Goal: Check status: Check status

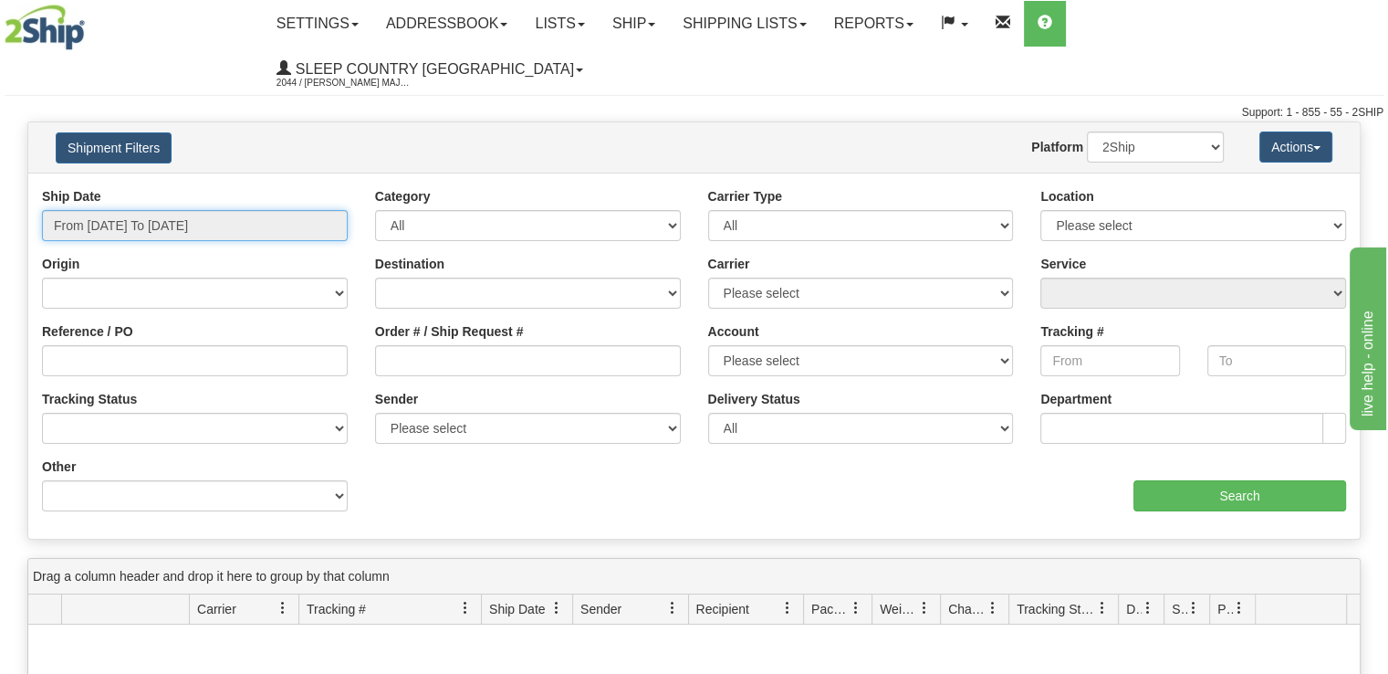
click at [215, 210] on input "From [DATE] To [DATE]" at bounding box center [195, 225] width 306 height 31
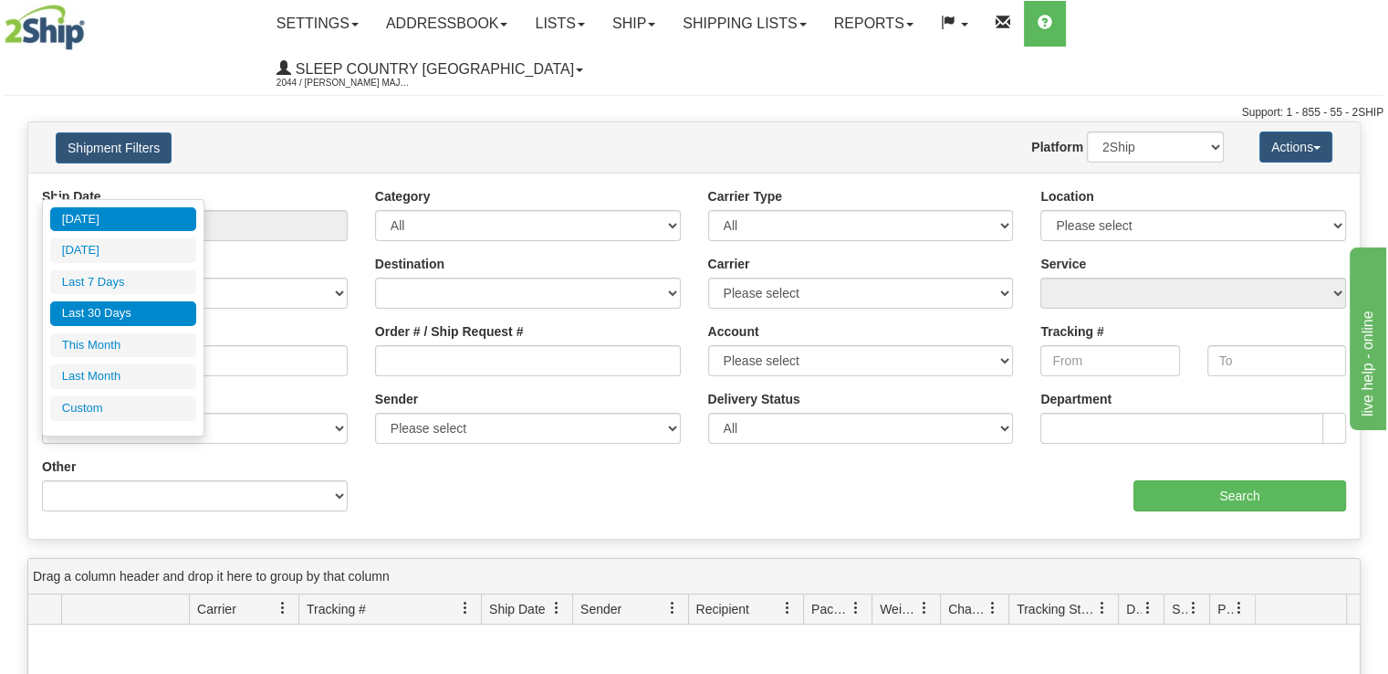
click at [147, 319] on li "Last 30 Days" at bounding box center [123, 313] width 146 height 25
type input "From [DATE] To [DATE]"
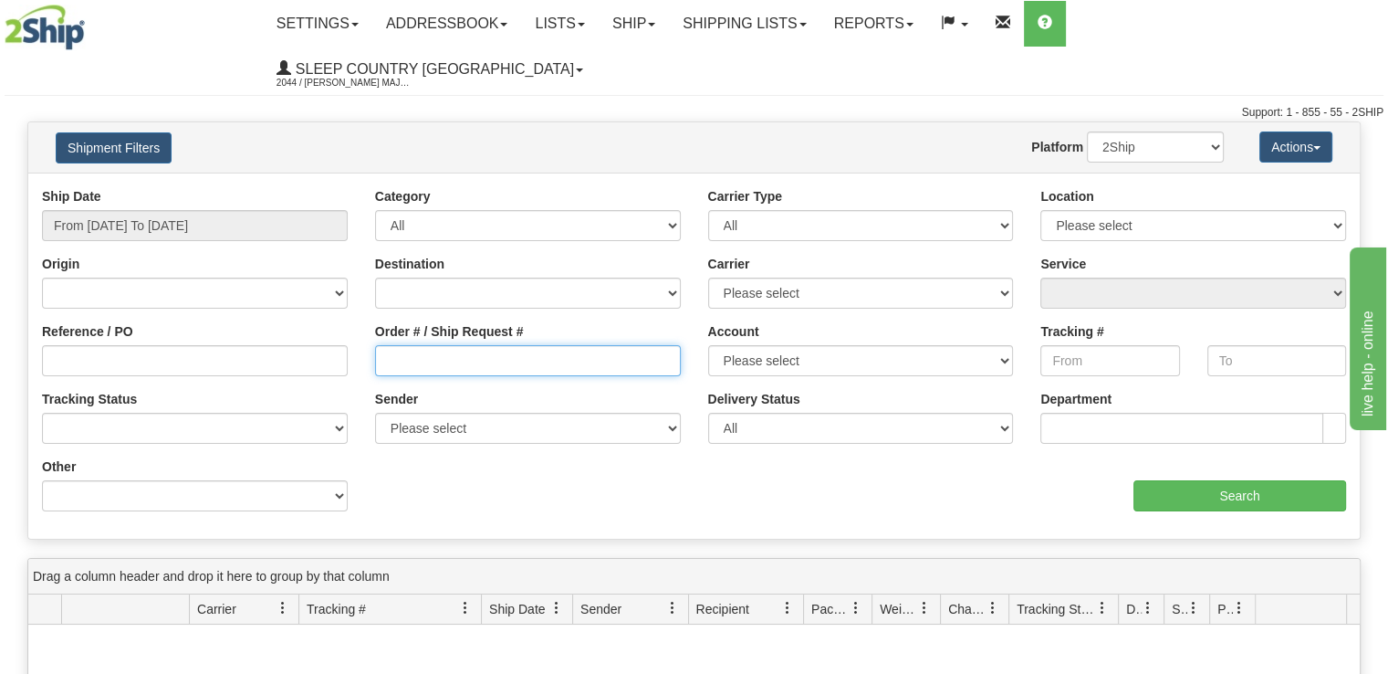
drag, startPoint x: 450, startPoint y: 330, endPoint x: 463, endPoint y: 330, distance: 12.8
click at [450, 345] on input "Order # / Ship Request #" at bounding box center [528, 360] width 306 height 31
paste input "9000I144649"
type input "9000I144649"
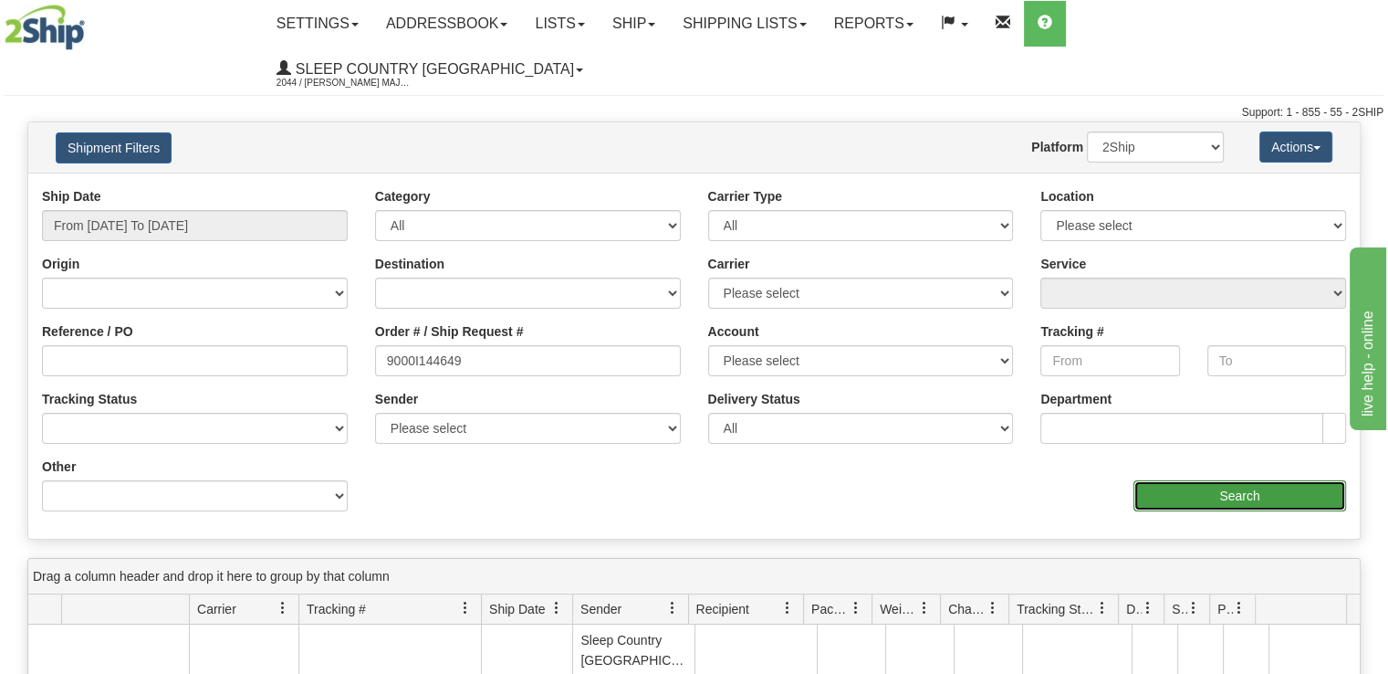
click at [1184, 480] on input "Search" at bounding box center [1240, 495] width 213 height 31
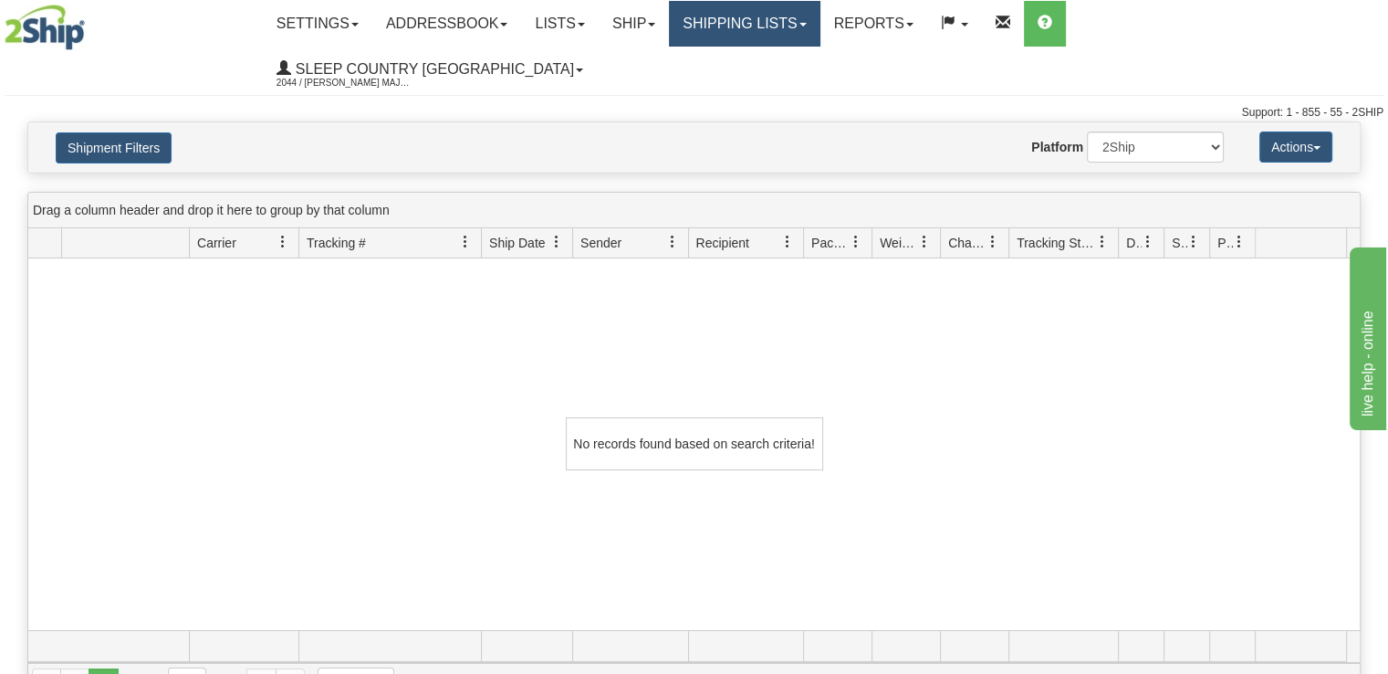
click at [820, 35] on link "Shipping lists" at bounding box center [744, 24] width 151 height 46
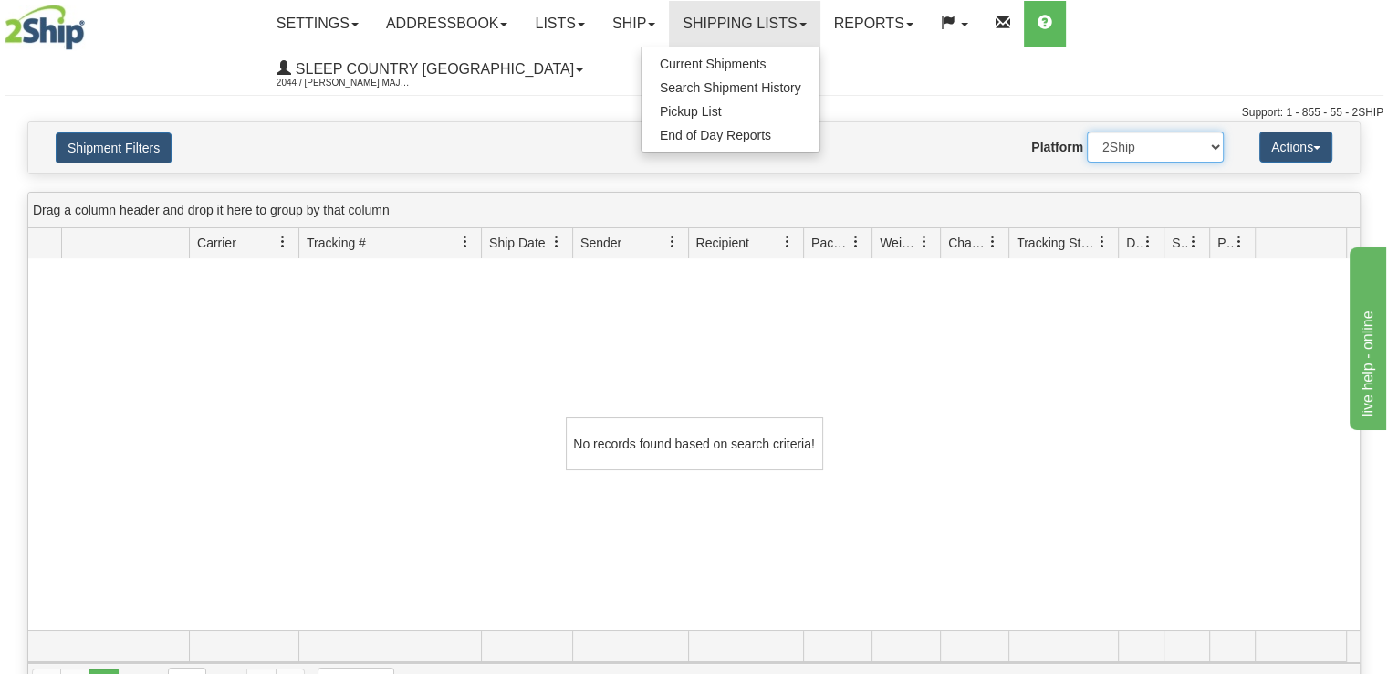
click at [1209, 131] on select "2Ship Imported" at bounding box center [1155, 146] width 137 height 31
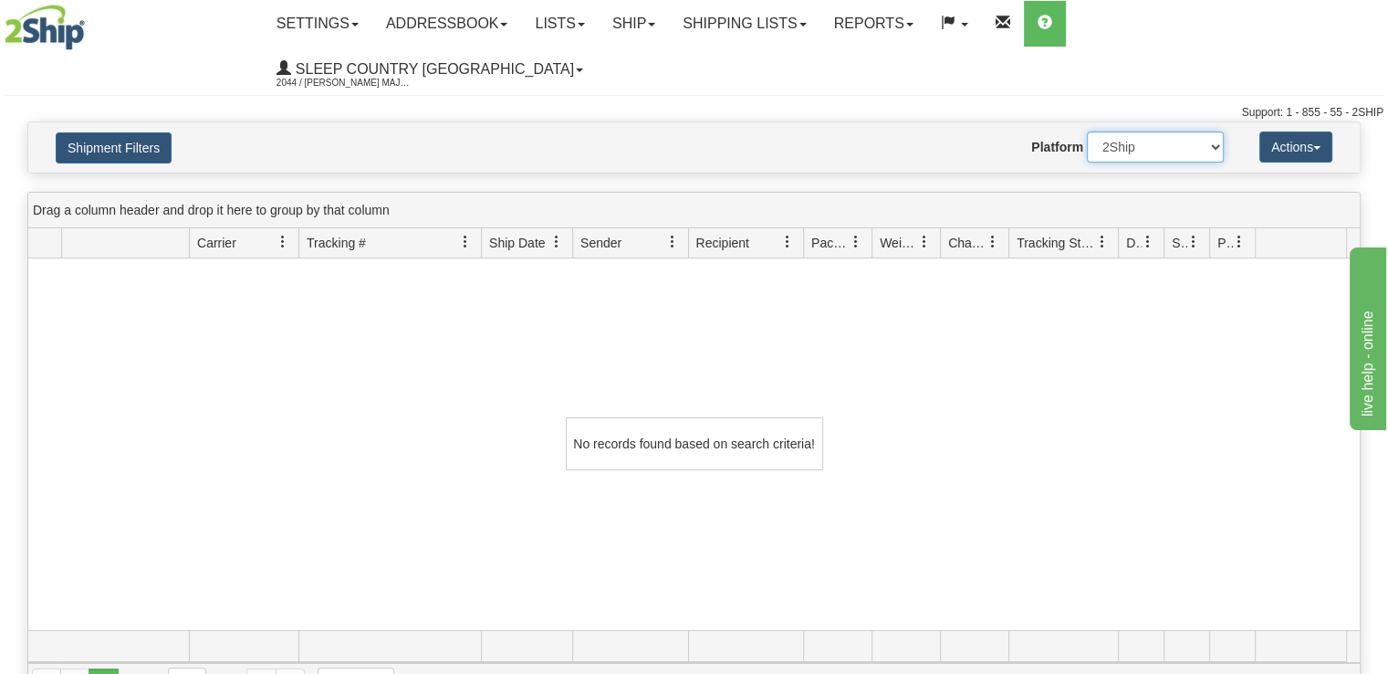
select select "1"
click at [1087, 131] on select "2Ship Imported" at bounding box center [1155, 146] width 137 height 31
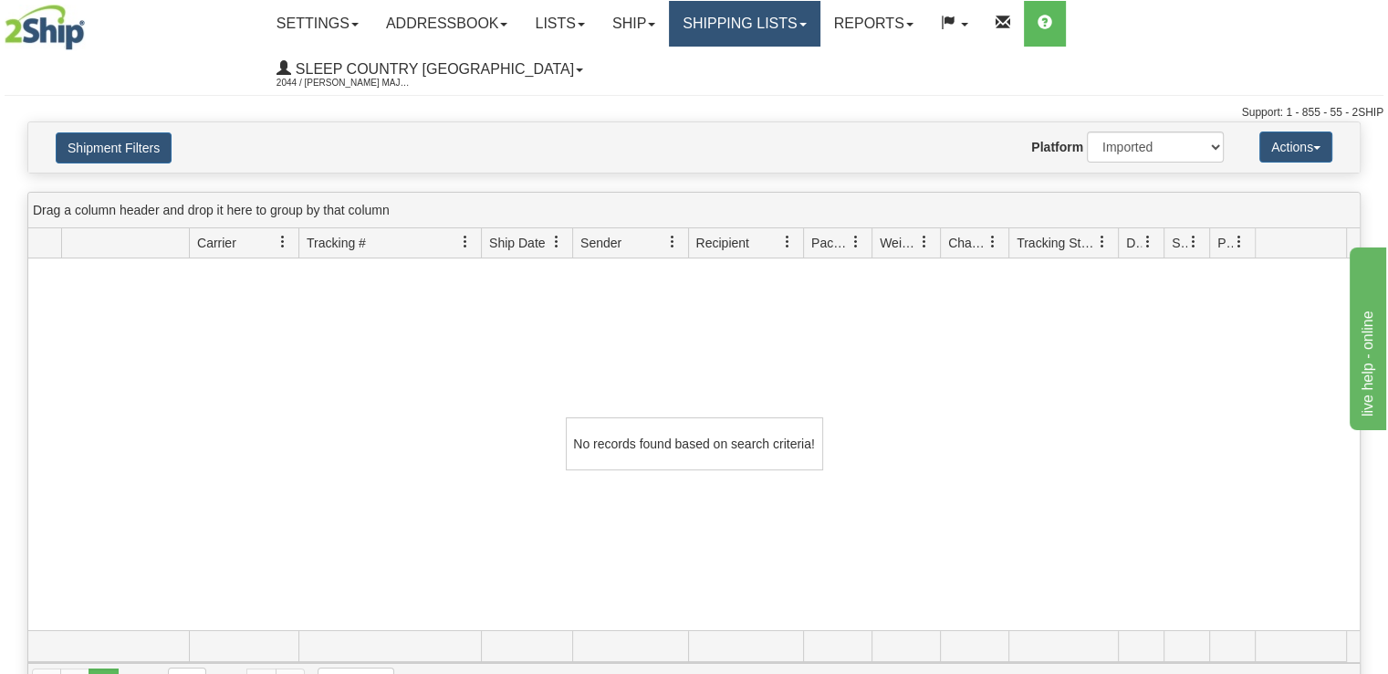
click at [820, 25] on link "Shipping lists" at bounding box center [744, 24] width 151 height 46
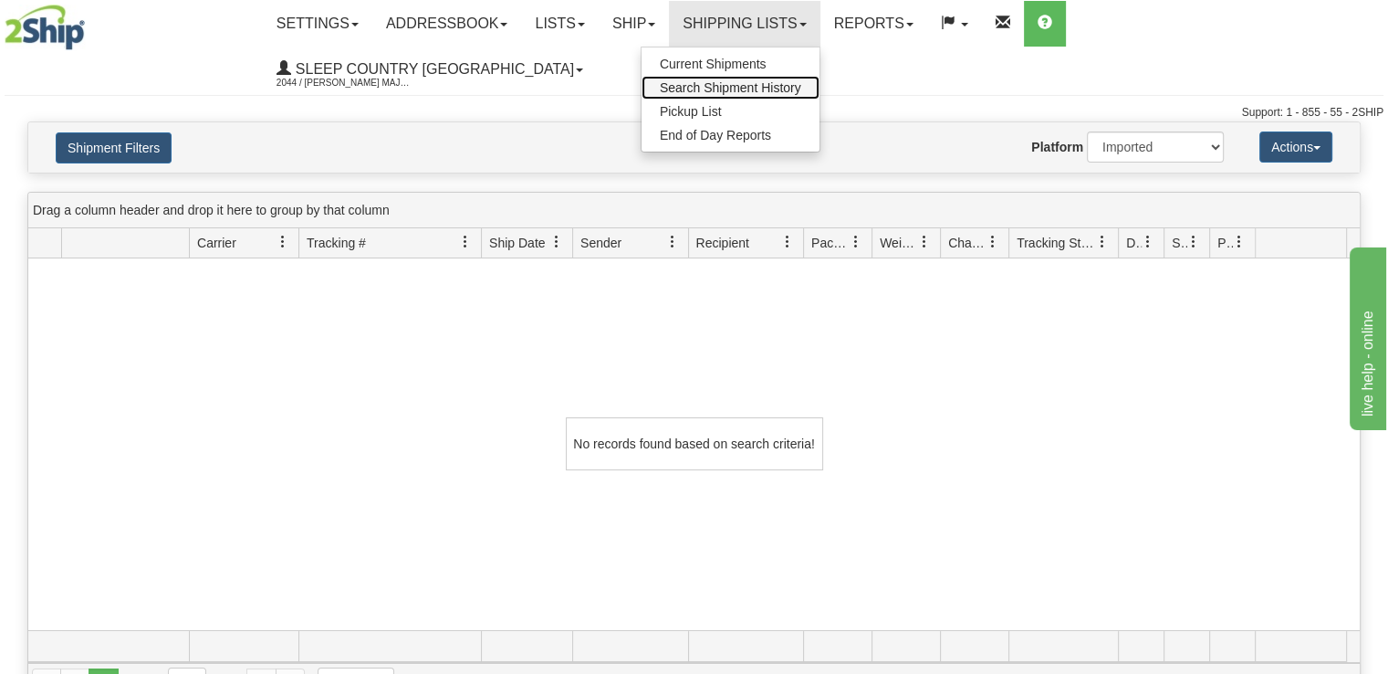
click at [801, 85] on span "Search Shipment History" at bounding box center [730, 87] width 141 height 15
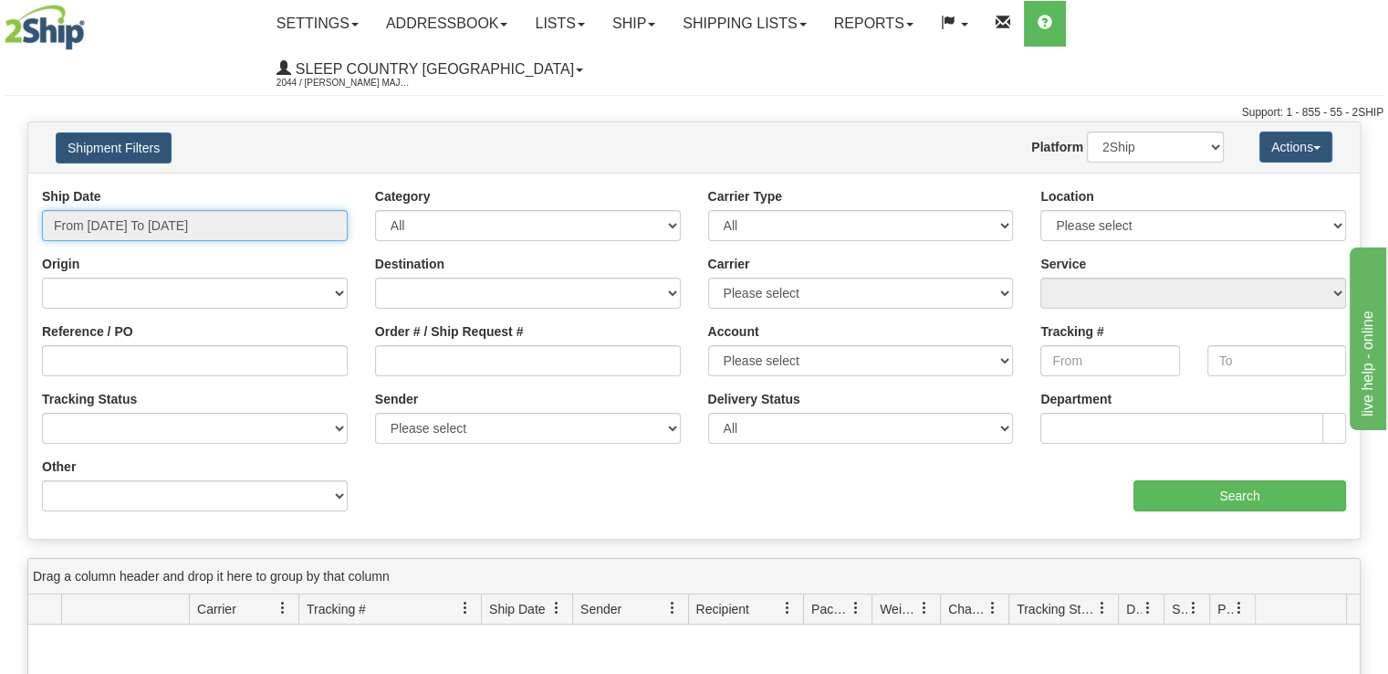
click at [245, 210] on input "From [DATE] To [DATE]" at bounding box center [195, 225] width 306 height 31
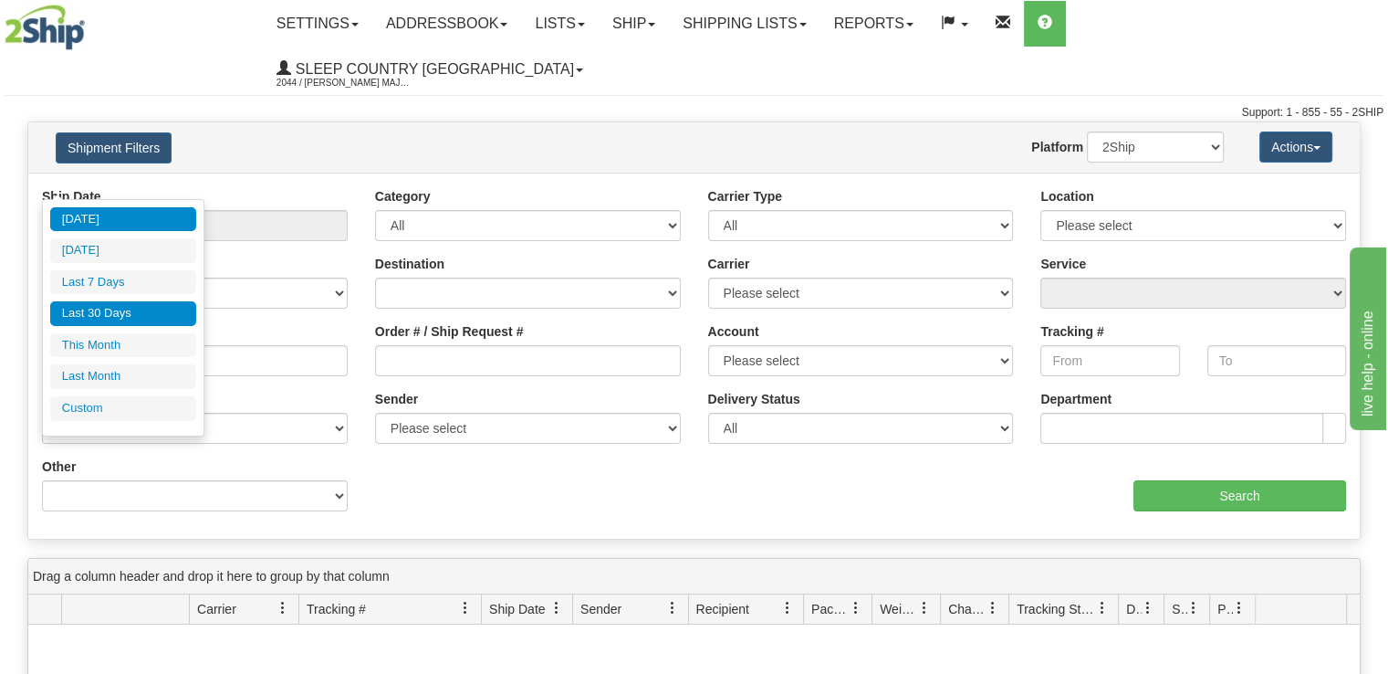
click at [166, 310] on li "Last 30 Days" at bounding box center [123, 313] width 146 height 25
type input "From [DATE] To [DATE]"
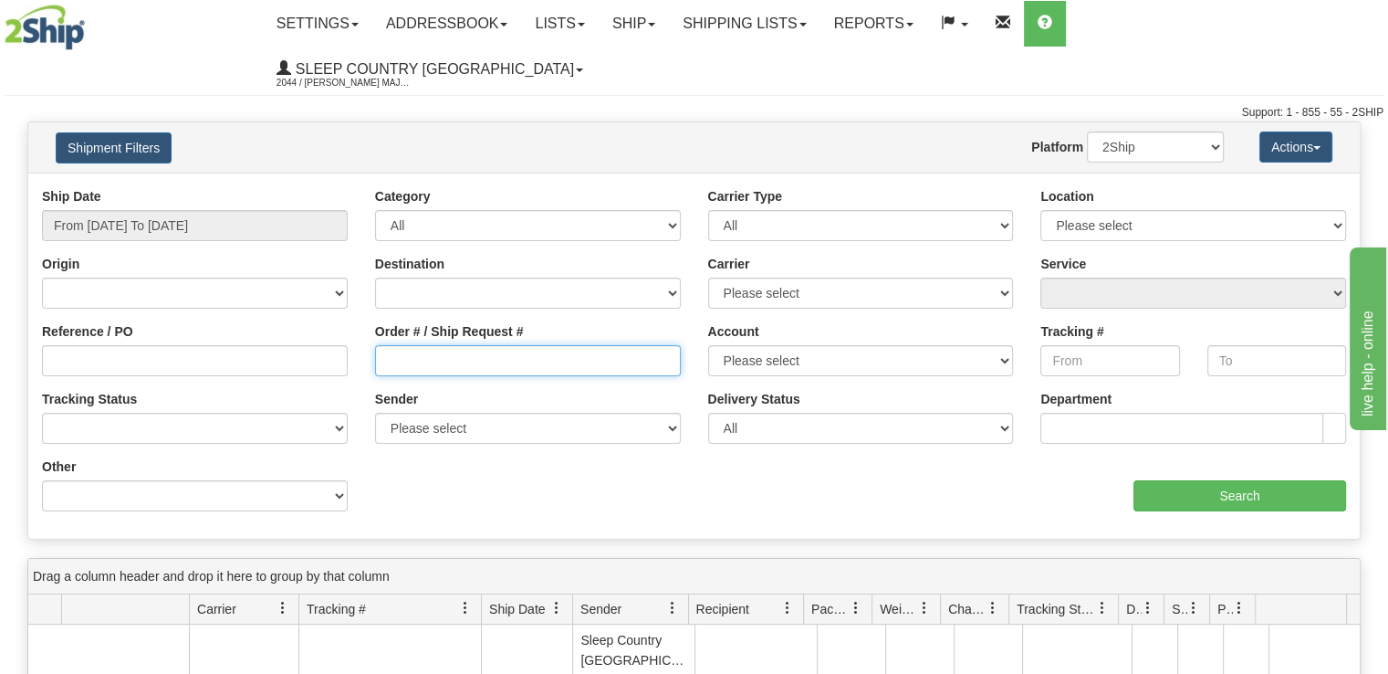
click at [576, 345] on input "Order # / Ship Request #" at bounding box center [528, 360] width 306 height 31
paste input "9000I144649"
type input "9000I144649"
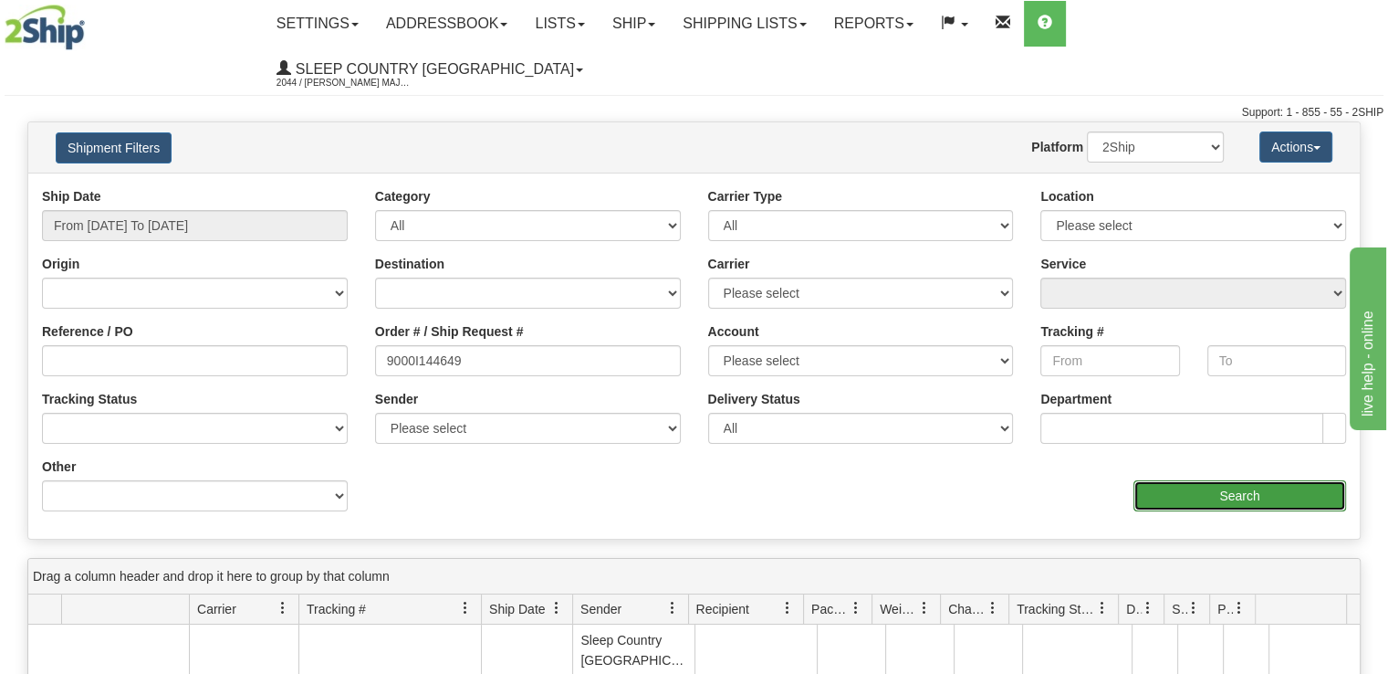
click at [1225, 480] on input "Search" at bounding box center [1240, 495] width 213 height 31
